Goal: Information Seeking & Learning: Learn about a topic

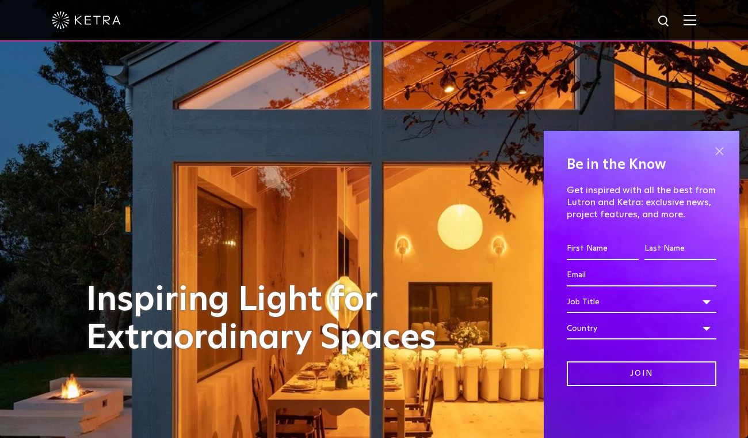
click at [727, 142] on span at bounding box center [719, 150] width 17 height 17
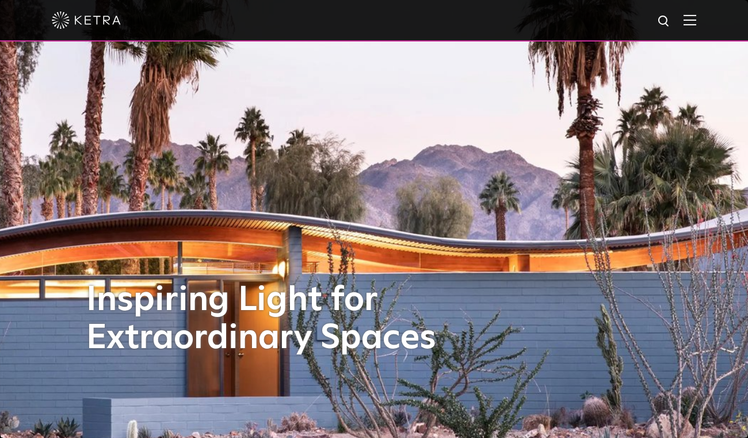
click at [672, 26] on img at bounding box center [664, 21] width 14 height 14
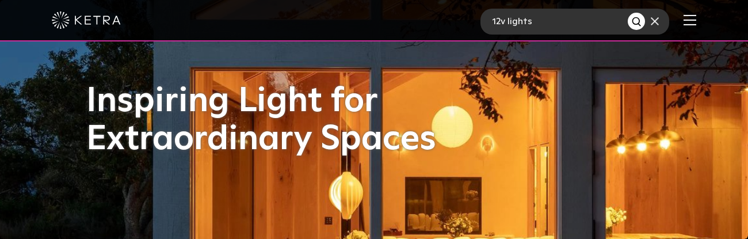
type input "12v lights"
click at [628, 13] on button "Search" at bounding box center [636, 21] width 17 height 17
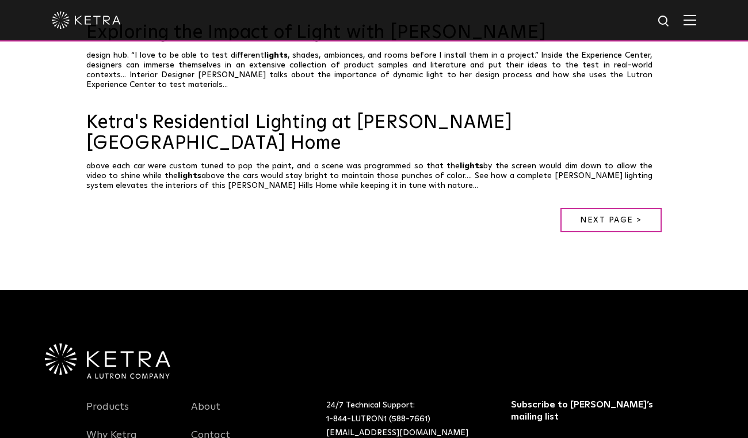
scroll to position [896, 0]
click at [608, 207] on link "Next page >" at bounding box center [611, 219] width 101 height 24
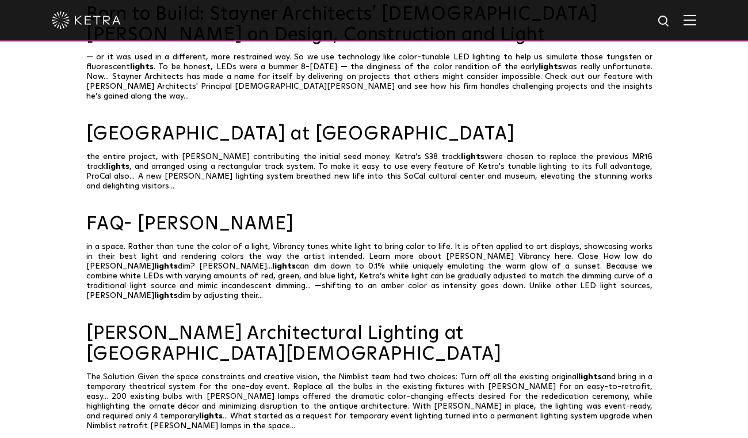
scroll to position [614, 0]
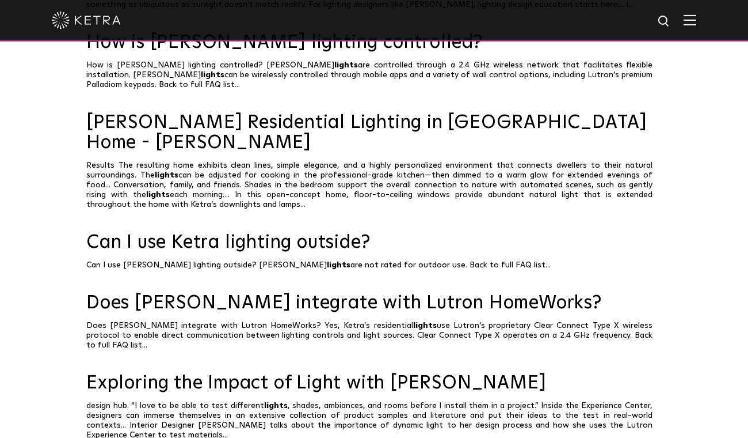
scroll to position [545, 0]
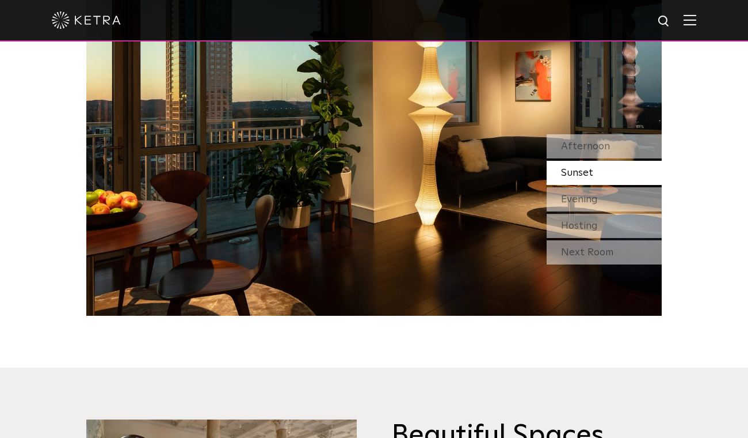
scroll to position [1100, 0]
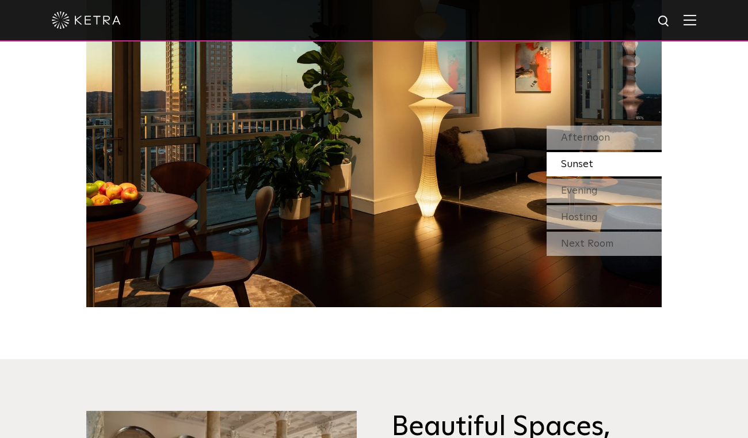
click at [697, 22] on img at bounding box center [690, 19] width 13 height 11
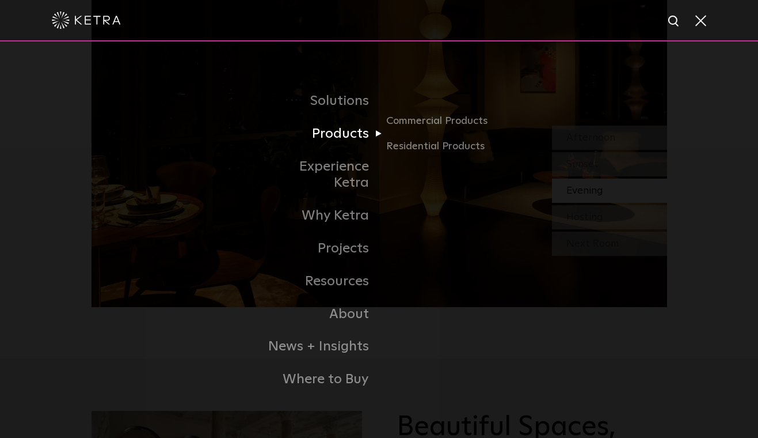
click at [340, 137] on link "Products" at bounding box center [320, 133] width 118 height 33
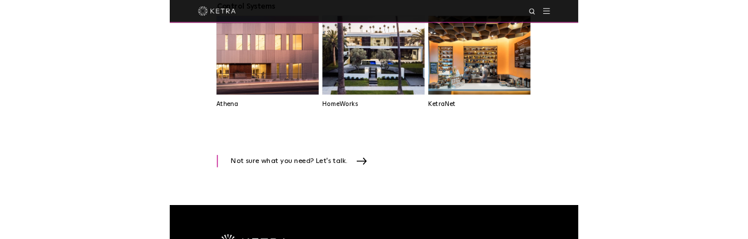
scroll to position [1755, 0]
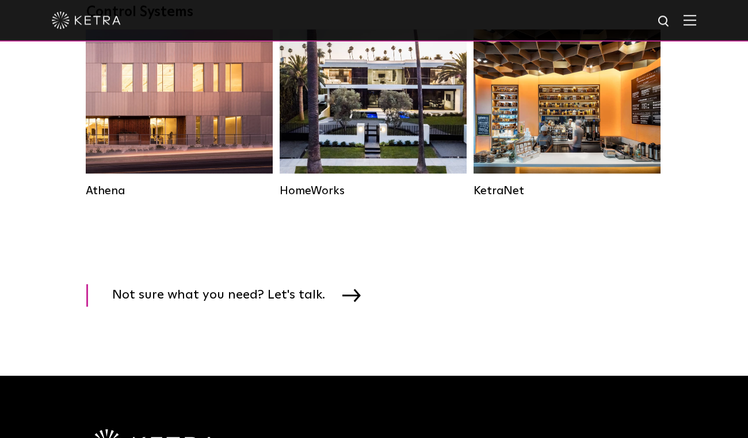
click at [671, 20] on img at bounding box center [664, 21] width 14 height 14
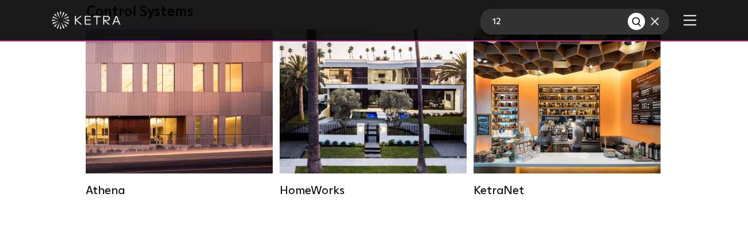
type input "12"
click at [628, 13] on button "Search" at bounding box center [636, 21] width 17 height 17
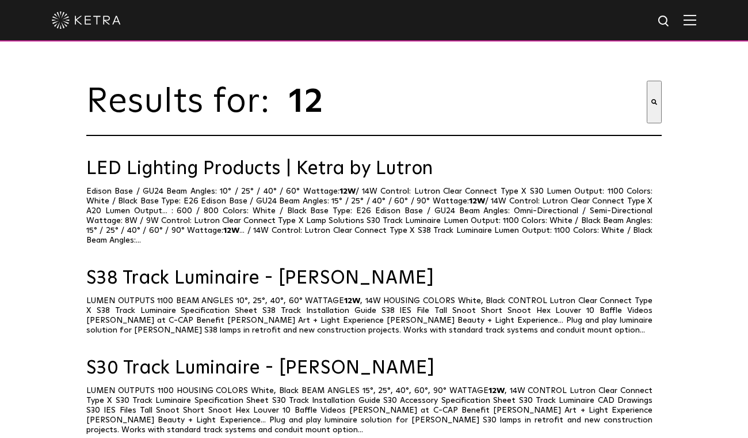
click at [670, 24] on img at bounding box center [664, 21] width 14 height 14
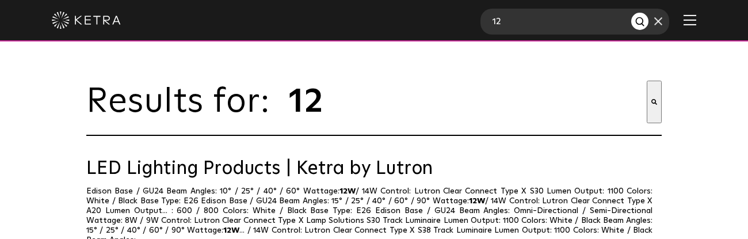
type input "1"
type input "Volt"
click at [632, 13] on button "Search" at bounding box center [640, 21] width 17 height 17
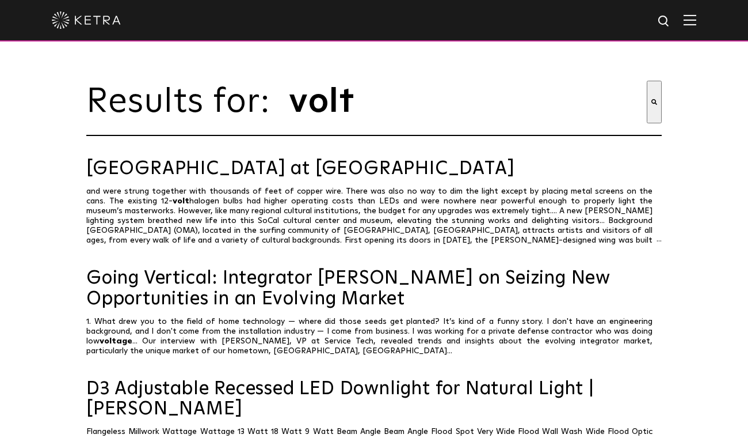
click at [670, 23] on img at bounding box center [664, 21] width 14 height 14
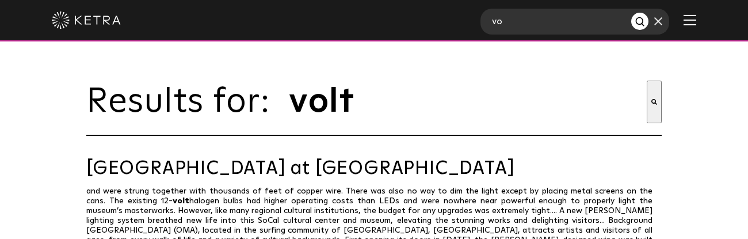
type input "v"
type input "12v"
click at [632, 13] on button "Search" at bounding box center [640, 21] width 17 height 17
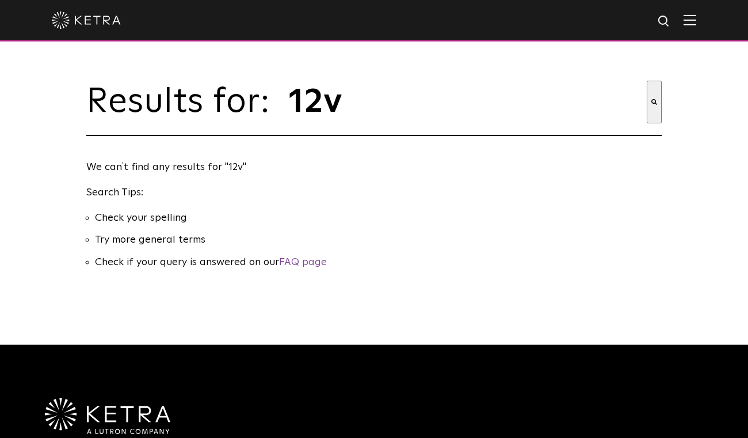
click at [697, 25] on img at bounding box center [690, 19] width 13 height 11
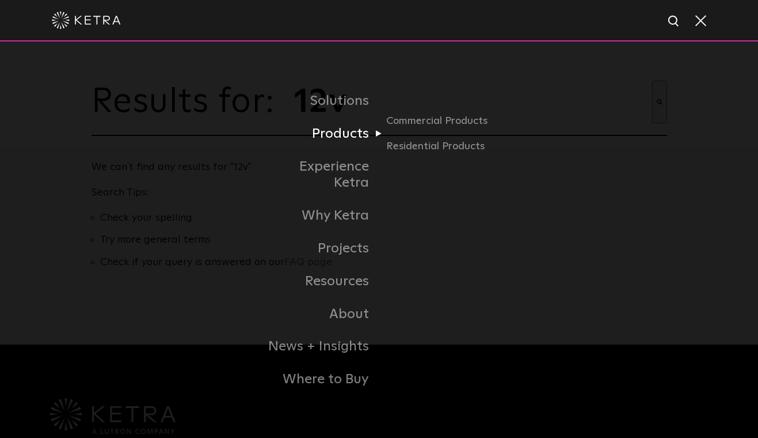
click at [339, 150] on link "Products" at bounding box center [320, 133] width 118 height 33
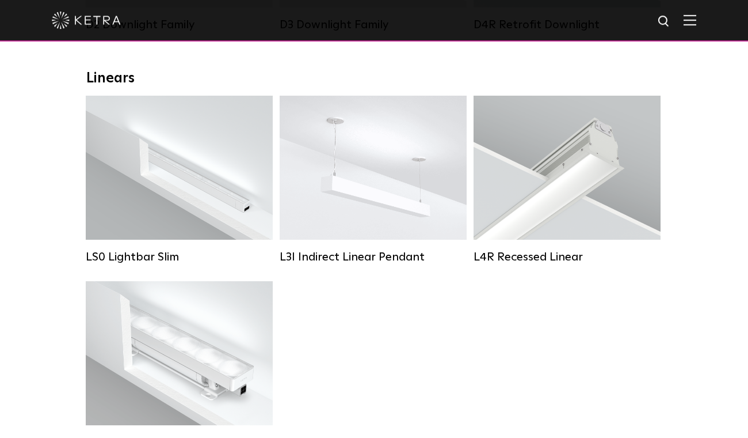
scroll to position [389, 0]
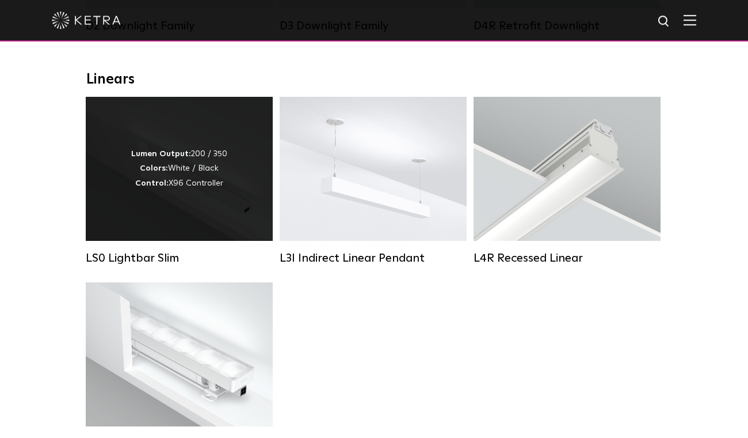
click at [183, 185] on div "Lumen Output: 200 / 350 Colors: White / Black Control: X96 Controller" at bounding box center [179, 169] width 96 height 44
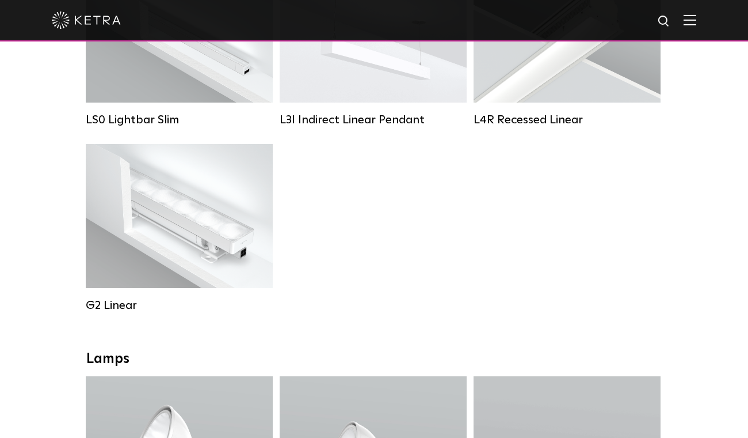
scroll to position [550, 0]
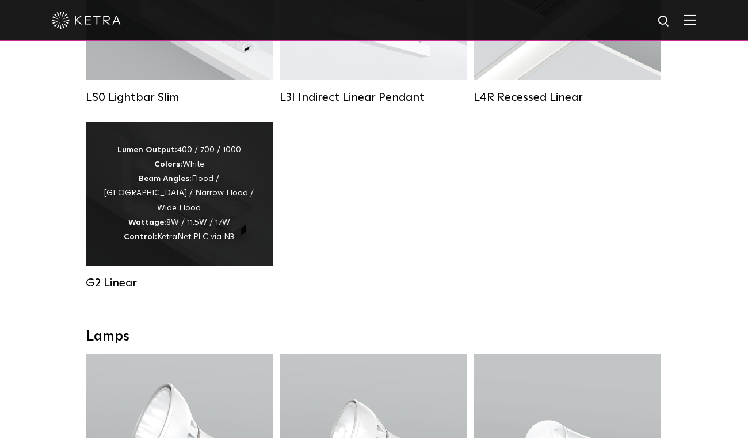
click at [213, 212] on div "Lumen Output: 400 / 700 / 1000 Colors: White Beam Angles: Flood / [GEOGRAPHIC_D…" at bounding box center [179, 193] width 153 height 101
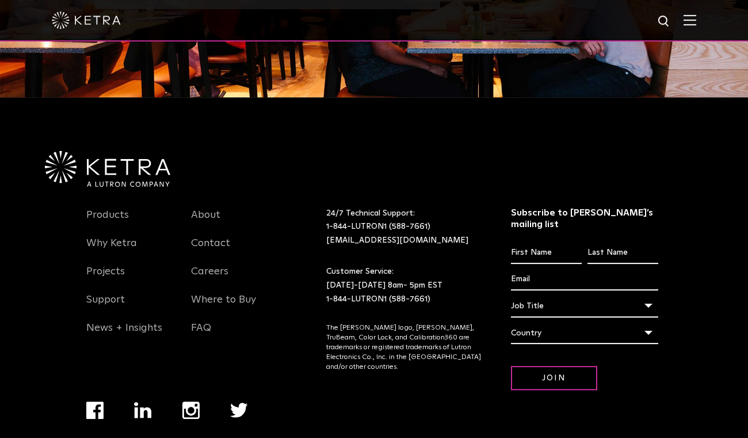
scroll to position [1389, 0]
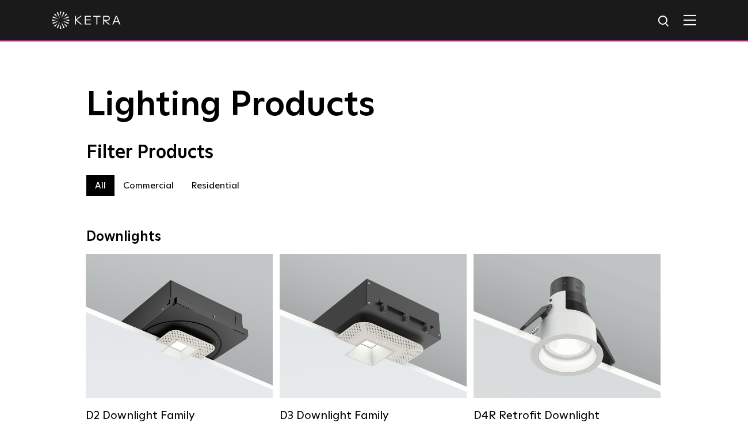
click at [220, 192] on label "Residential" at bounding box center [215, 185] width 66 height 21
click at [562, 160] on div "Filter Products" at bounding box center [374, 153] width 576 height 22
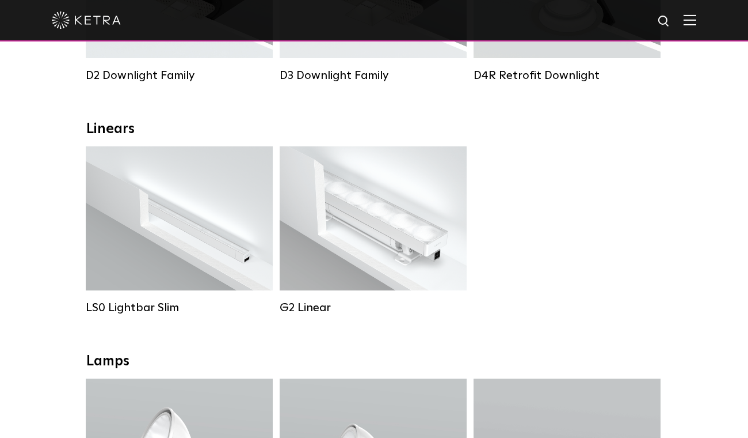
scroll to position [343, 0]
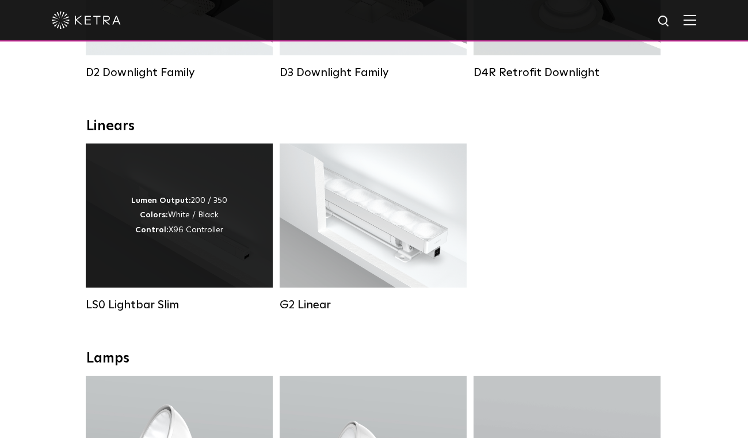
click at [188, 233] on div "Lumen Output: 200 / 350 Colors: White / Black Control: X96 Controller" at bounding box center [179, 215] width 96 height 44
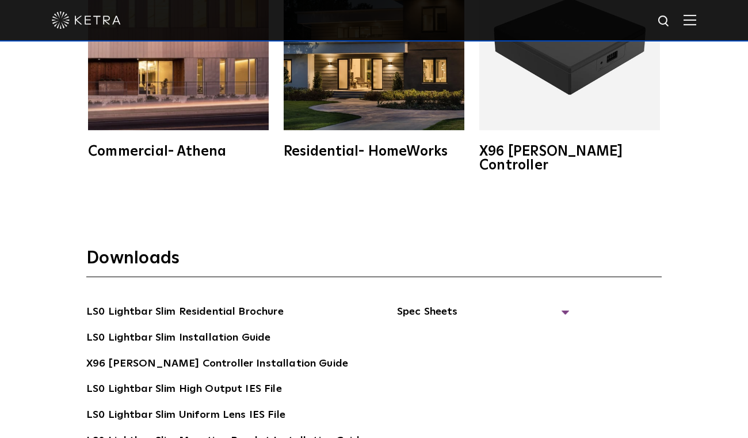
scroll to position [1942, 0]
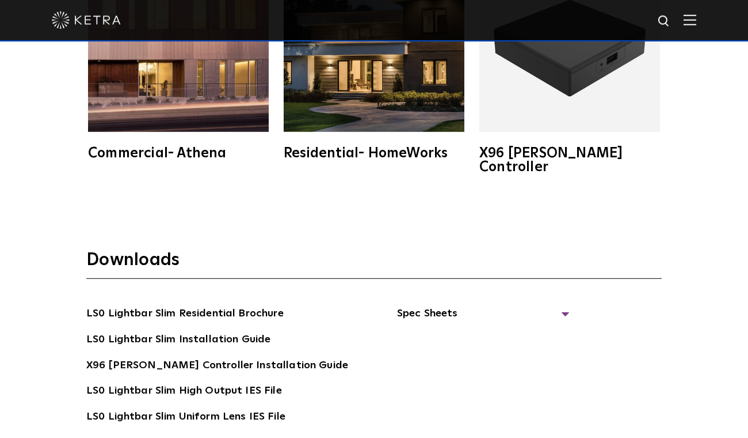
click at [564, 305] on div "LS0 Lightbar Slim Residential Brochure LS0 Lightbar Slim Installation Guide X96…" at bounding box center [374, 394] width 576 height 179
click at [562, 305] on span "Spec Sheets" at bounding box center [483, 317] width 173 height 25
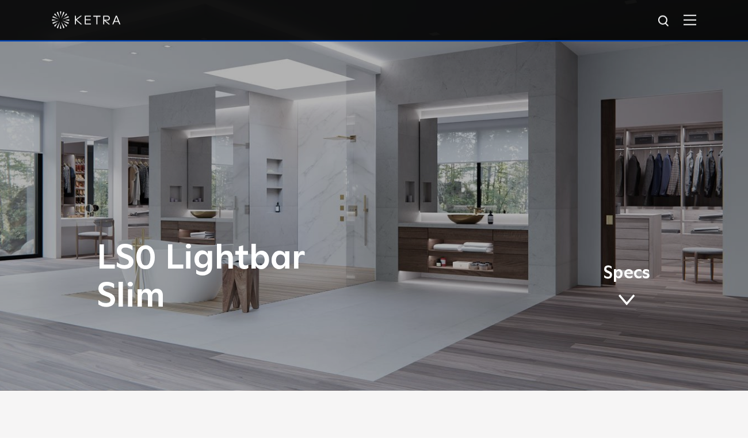
scroll to position [0, 0]
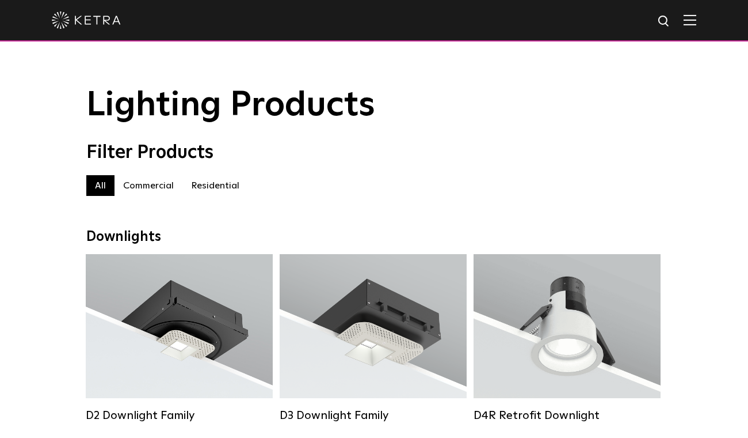
scroll to position [1755, 0]
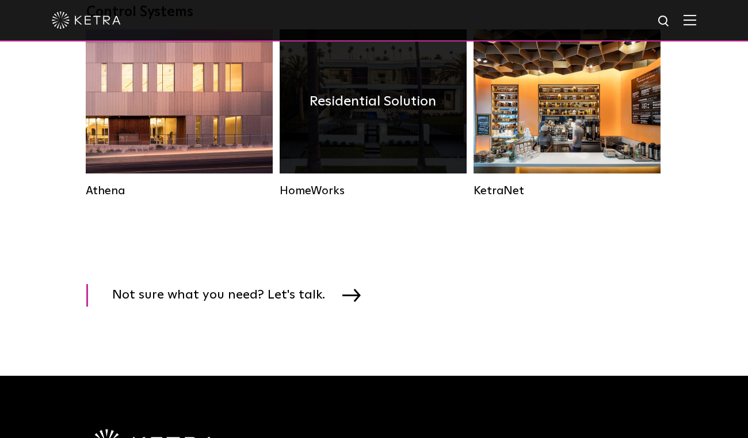
click at [381, 95] on div "Residential Solution" at bounding box center [373, 101] width 187 height 144
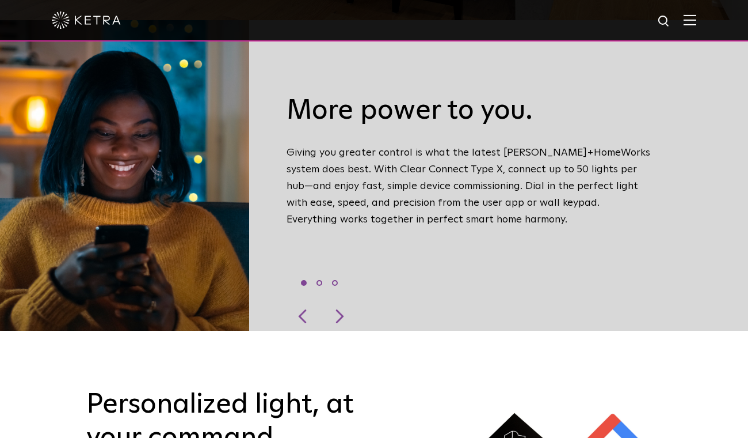
scroll to position [416, 0]
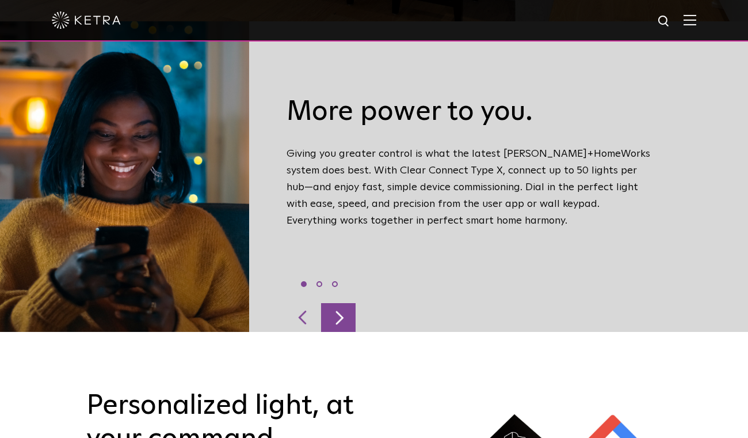
click at [343, 303] on div at bounding box center [338, 317] width 35 height 29
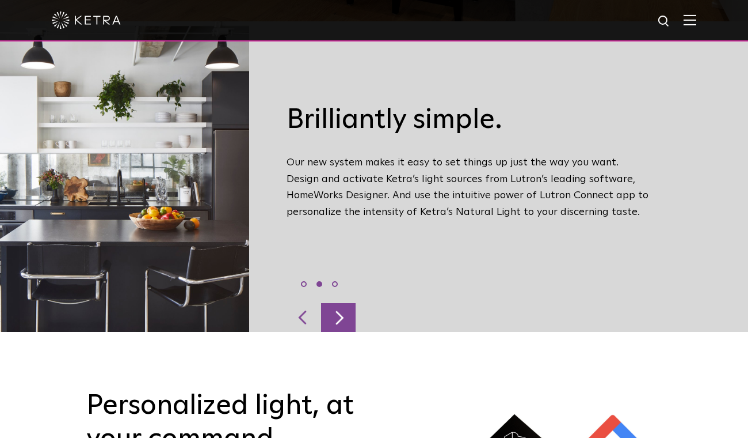
click at [345, 303] on div at bounding box center [338, 317] width 35 height 29
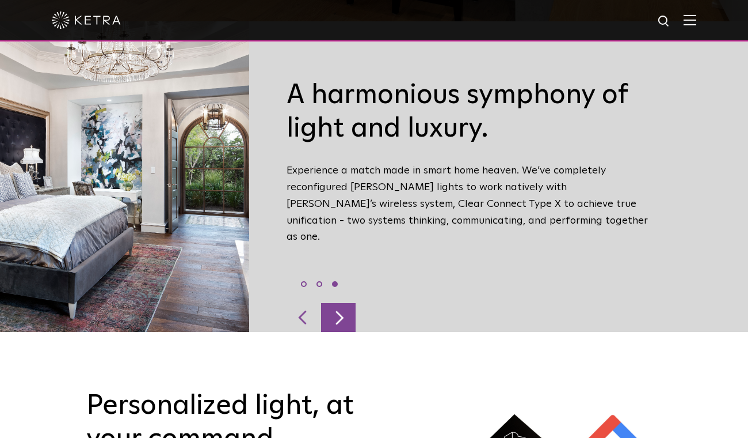
scroll to position [415, 0]
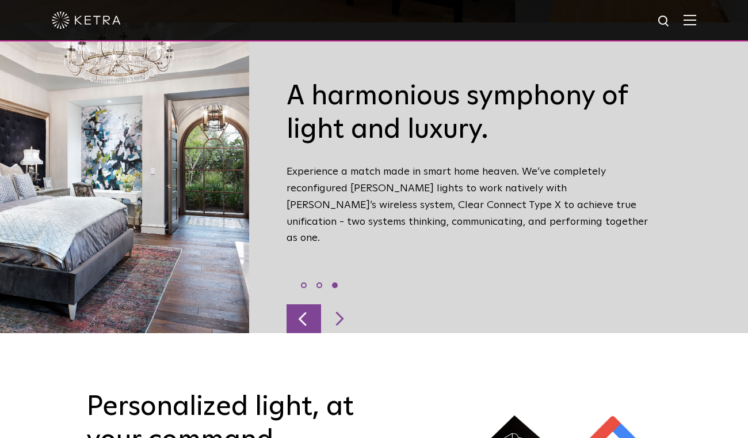
click at [305, 304] on div at bounding box center [304, 318] width 35 height 29
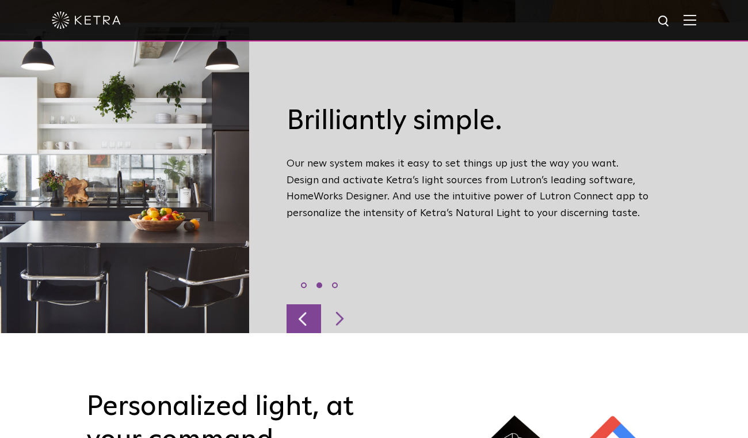
click at [303, 304] on div at bounding box center [304, 318] width 35 height 29
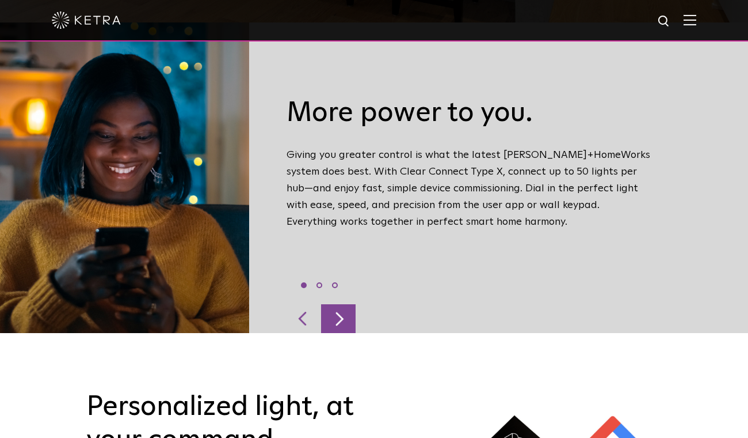
click at [343, 304] on div at bounding box center [338, 318] width 35 height 29
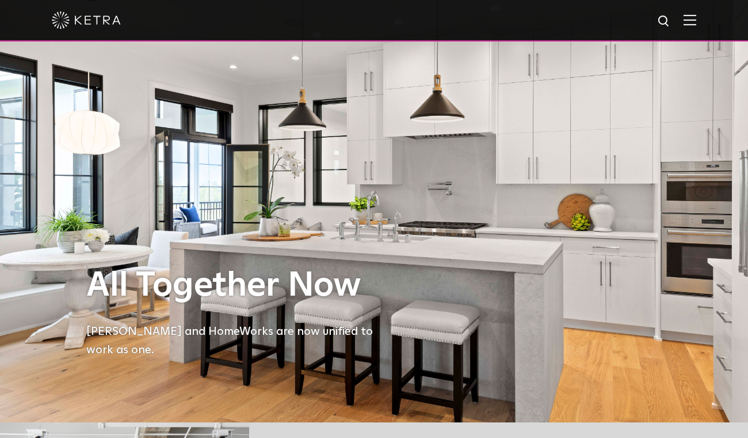
scroll to position [0, 0]
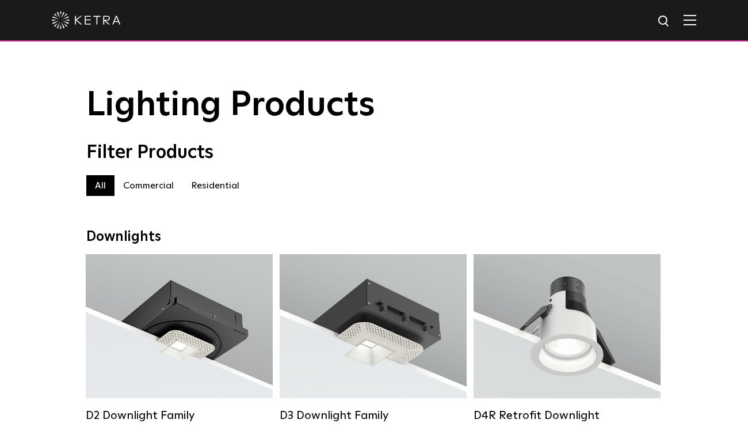
scroll to position [1755, 0]
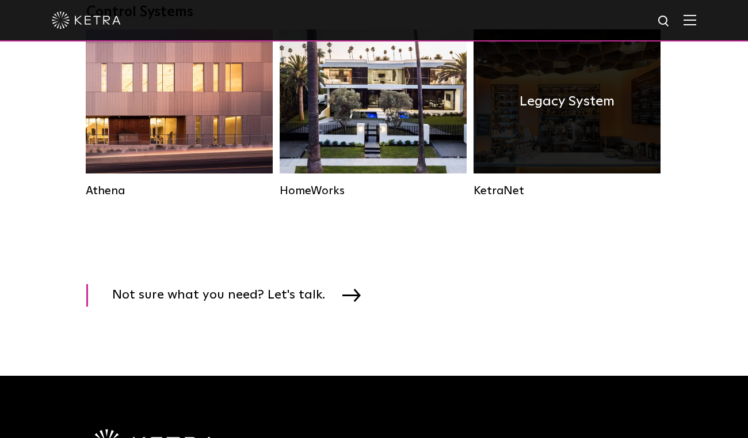
click at [573, 112] on h4 "Legacy System" at bounding box center [567, 101] width 95 height 22
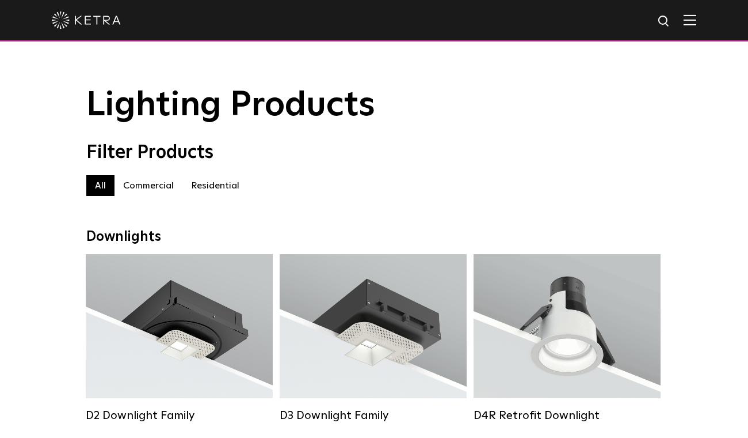
scroll to position [1755, 0]
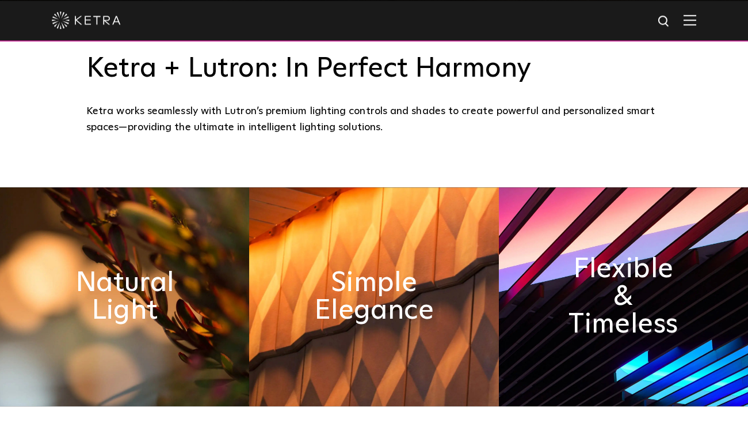
scroll to position [436, 0]
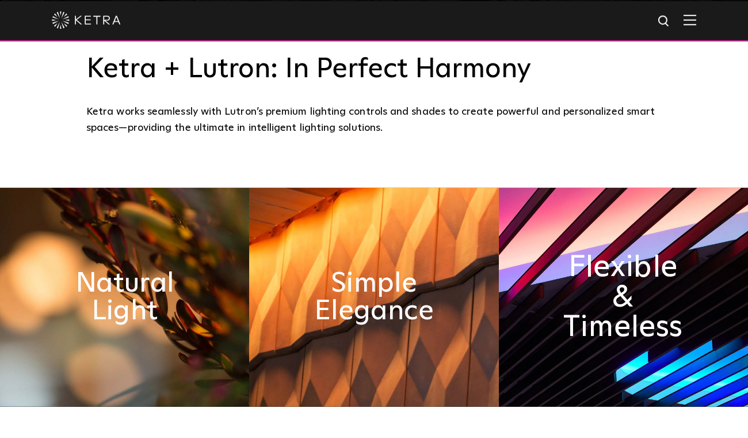
click at [663, 309] on h2 "Flexible & Timeless" at bounding box center [624, 297] width 136 height 90
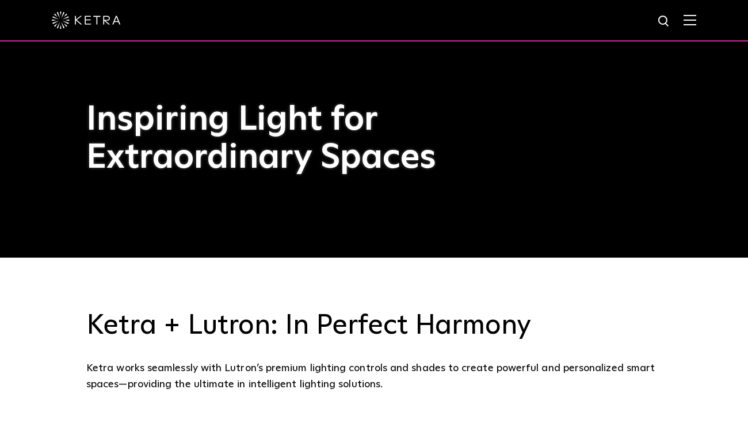
scroll to position [0, 0]
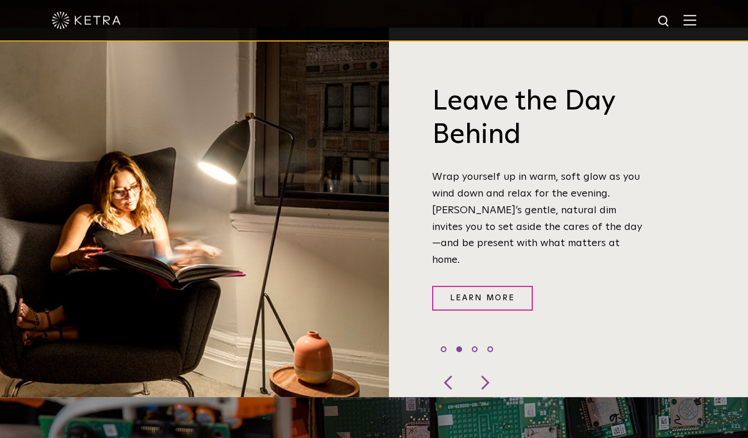
scroll to position [408, 0]
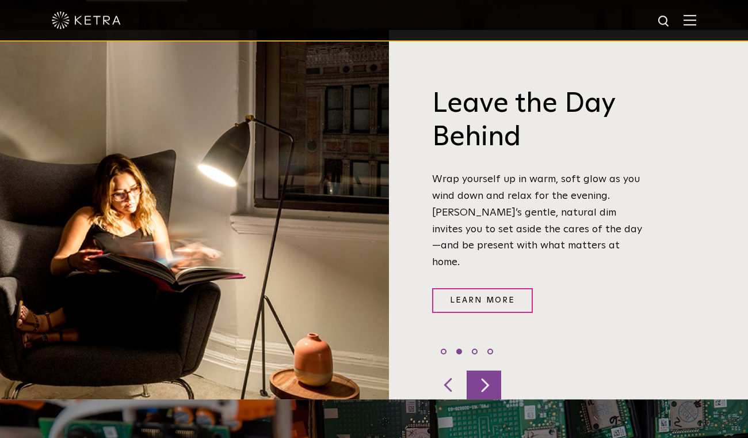
click at [482, 370] on div at bounding box center [484, 384] width 35 height 29
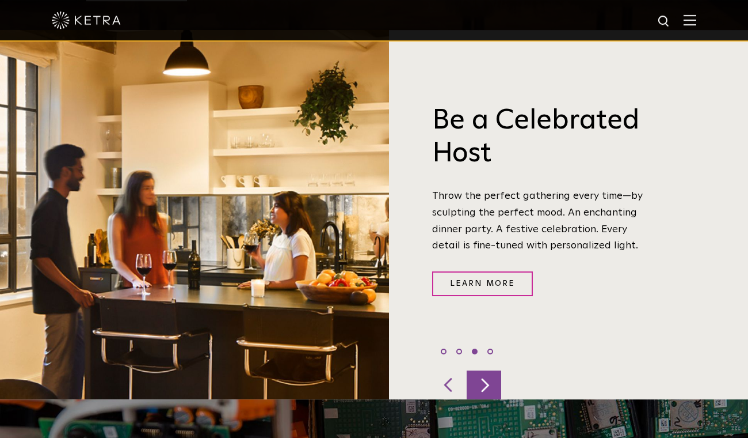
click at [482, 370] on div at bounding box center [484, 384] width 35 height 29
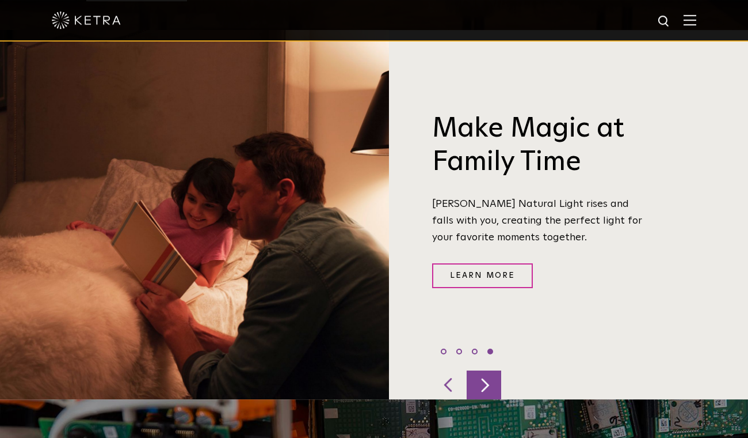
click at [486, 370] on div at bounding box center [484, 384] width 35 height 29
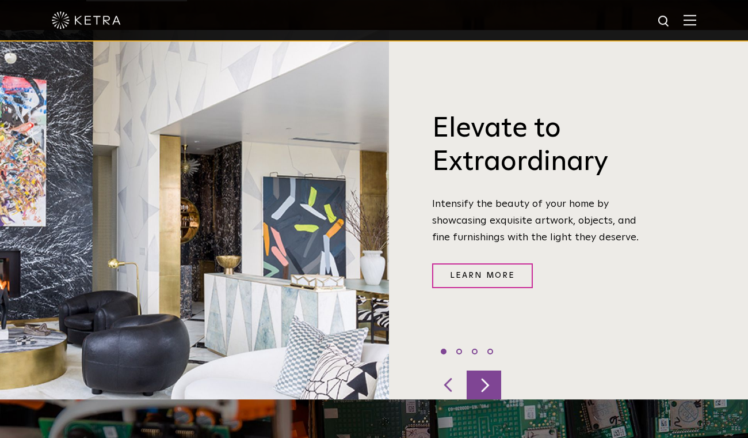
click at [485, 370] on div at bounding box center [484, 384] width 35 height 29
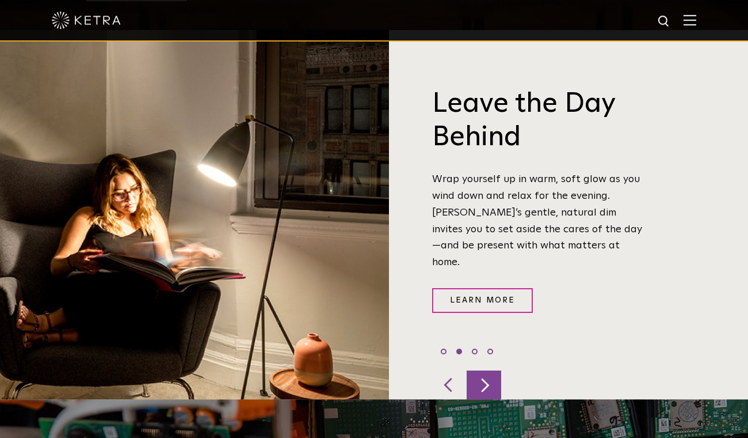
click at [483, 371] on div at bounding box center [484, 384] width 35 height 29
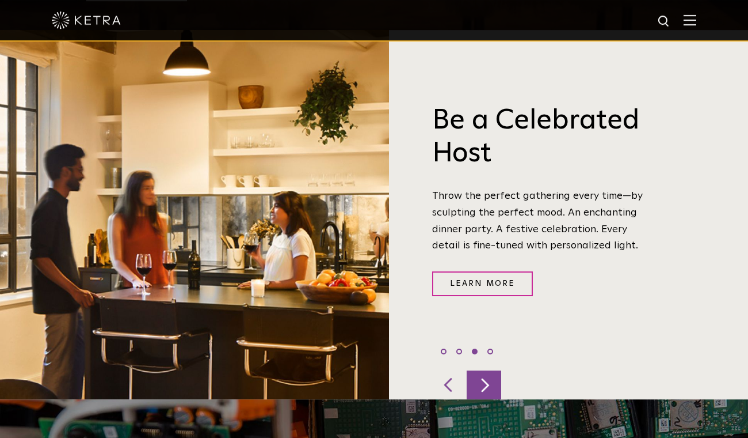
click at [484, 370] on div at bounding box center [484, 384] width 35 height 29
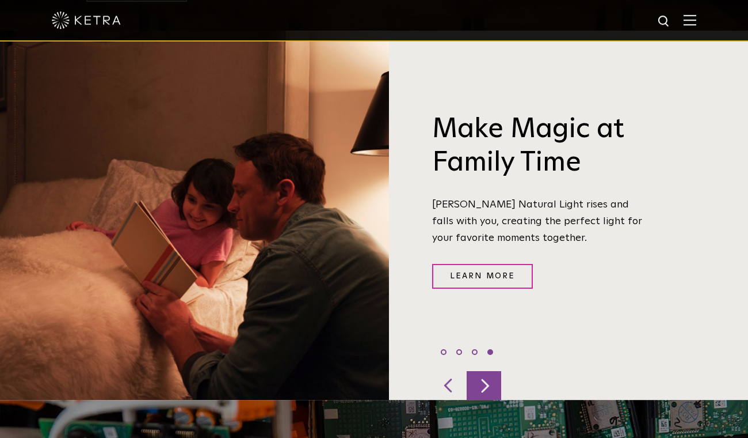
scroll to position [406, 0]
click at [484, 371] on div at bounding box center [484, 385] width 35 height 29
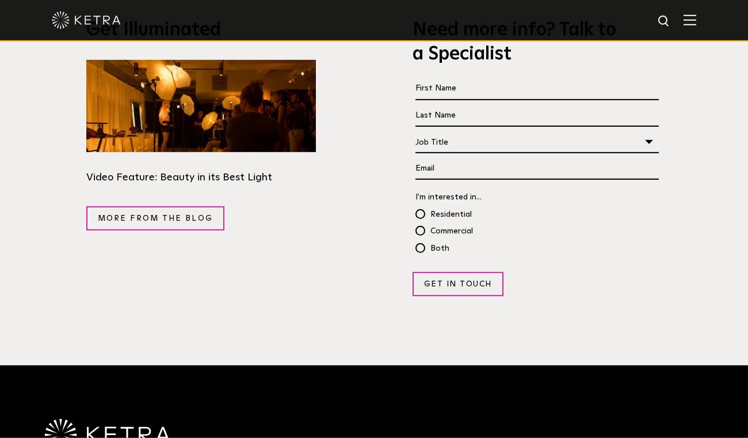
scroll to position [2074, 0]
